Goal: Obtain resource: Download file/media

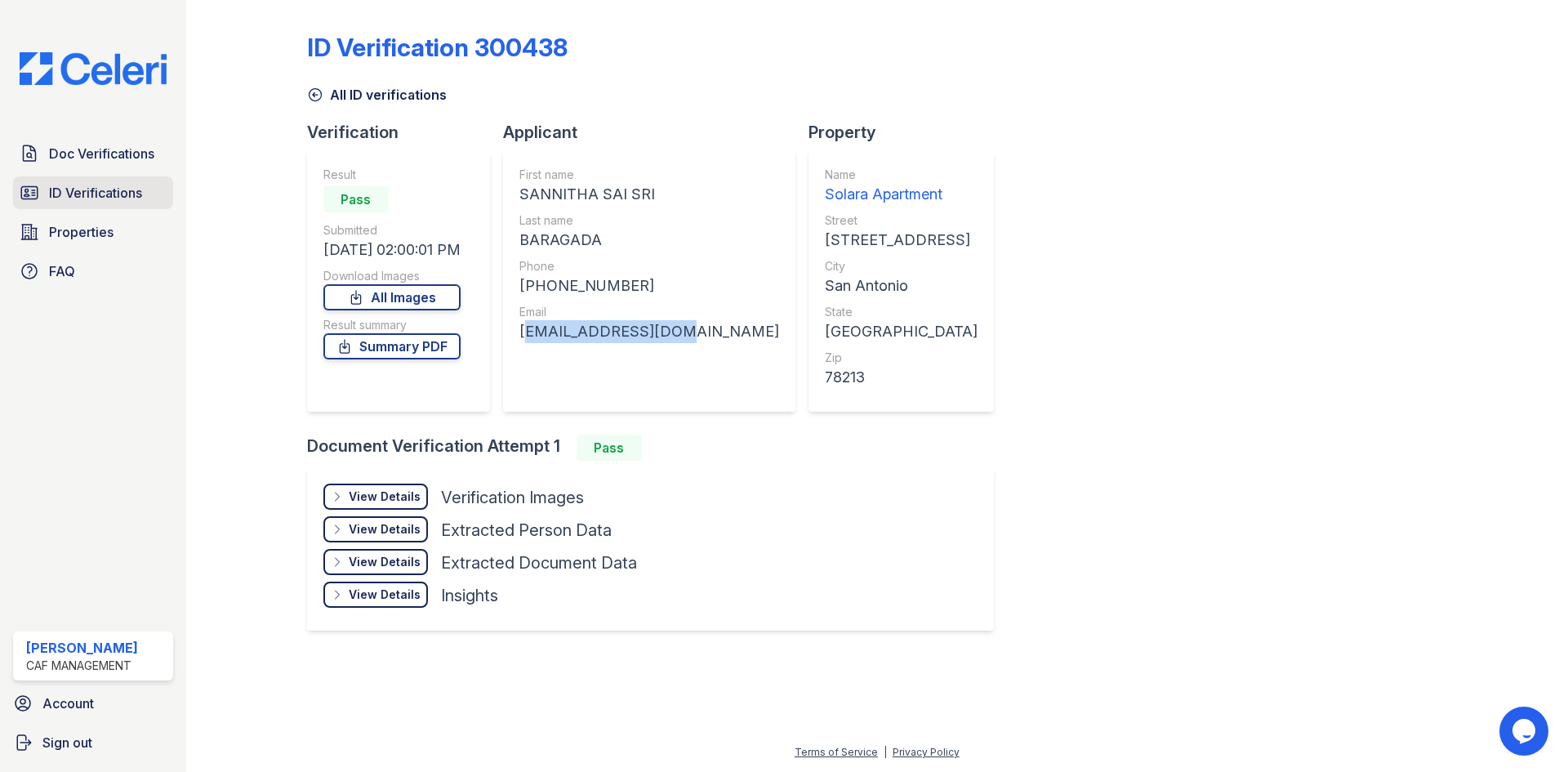
click at [119, 208] on link "ID Verifications" at bounding box center [93, 193] width 160 height 33
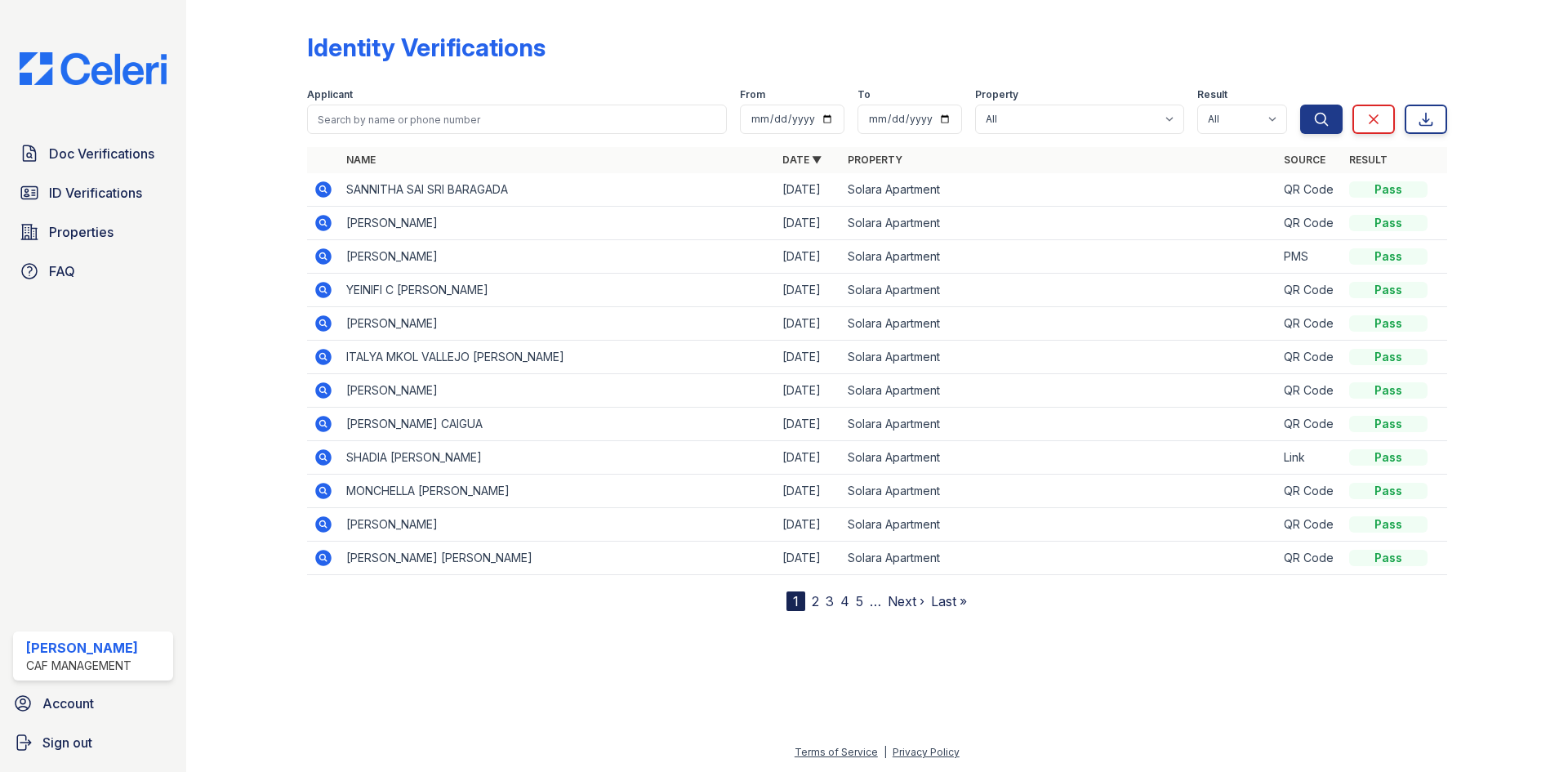
click at [317, 458] on icon at bounding box center [323, 458] width 16 height 16
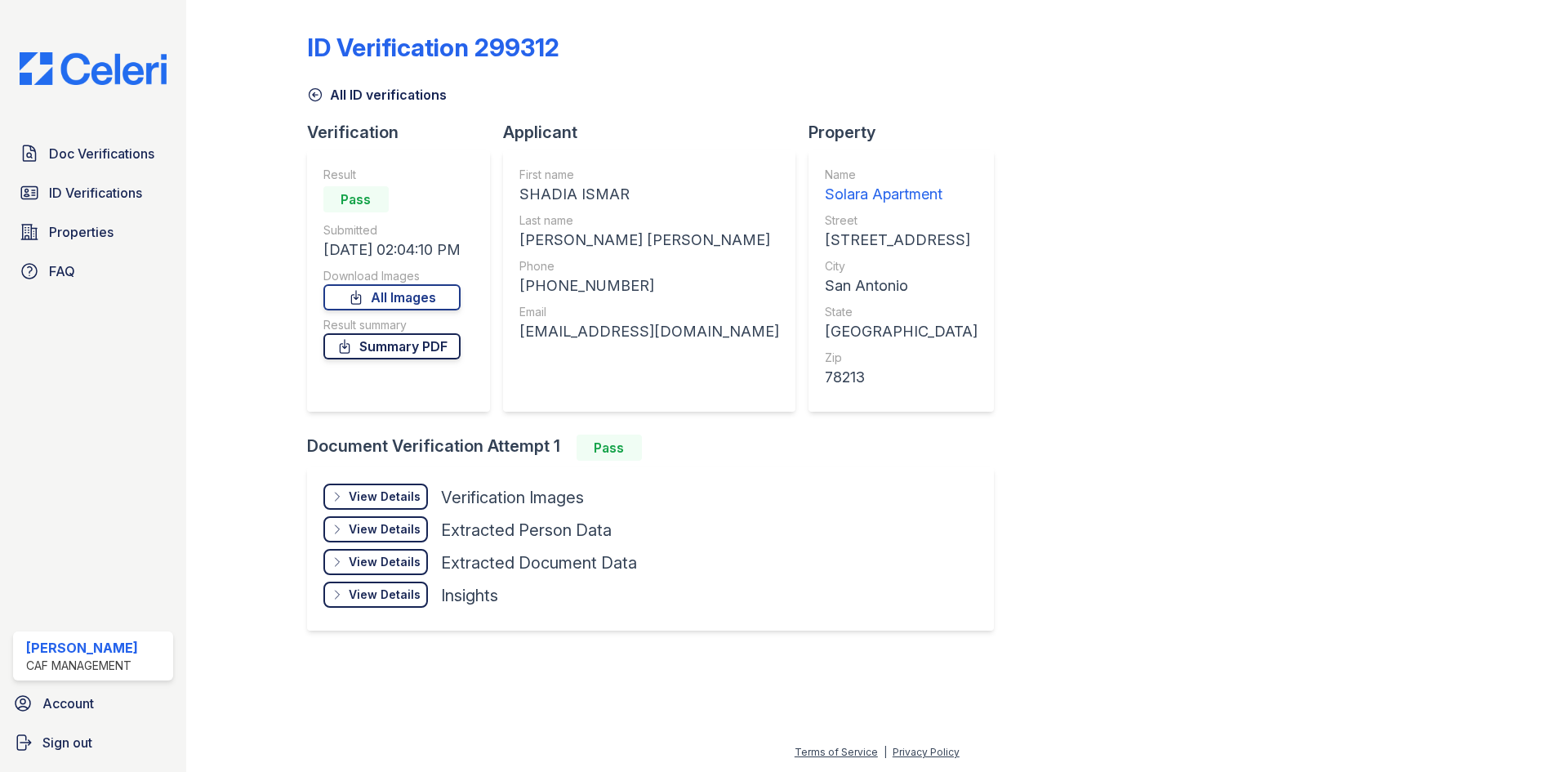
click at [460, 351] on link "Summary PDF" at bounding box center [392, 346] width 137 height 26
click at [407, 293] on link "All Images" at bounding box center [392, 297] width 137 height 26
